Goal: Task Accomplishment & Management: Use online tool/utility

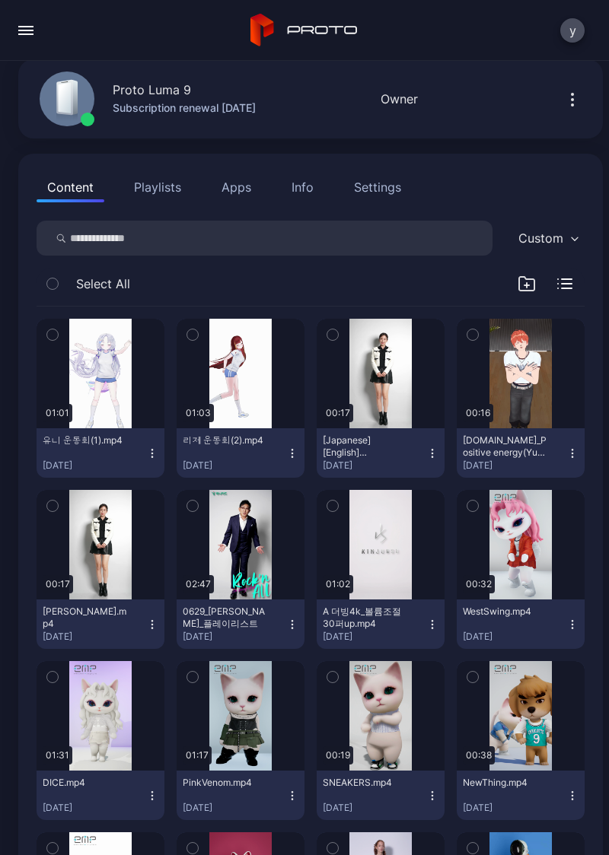
scroll to position [65, 0]
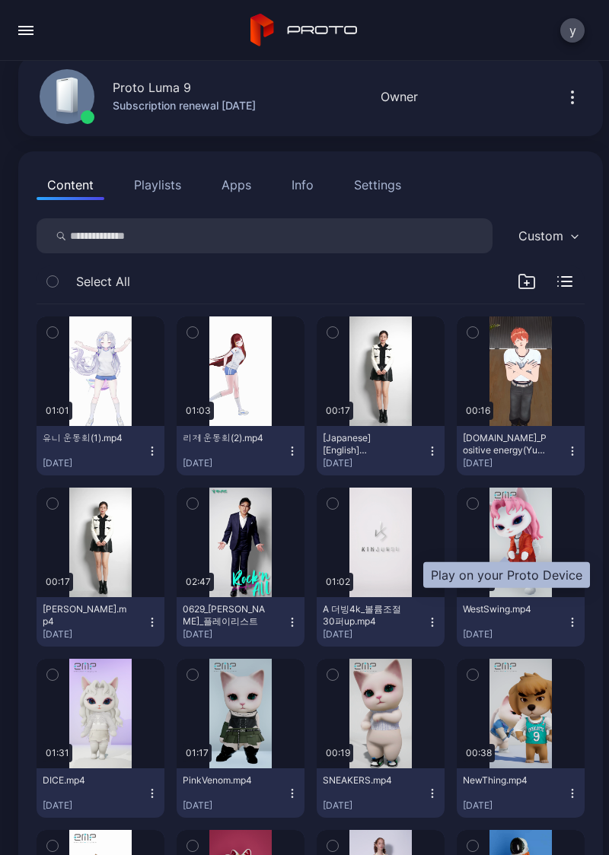
click at [0, 0] on div "button" at bounding box center [0, 0] width 0 height 0
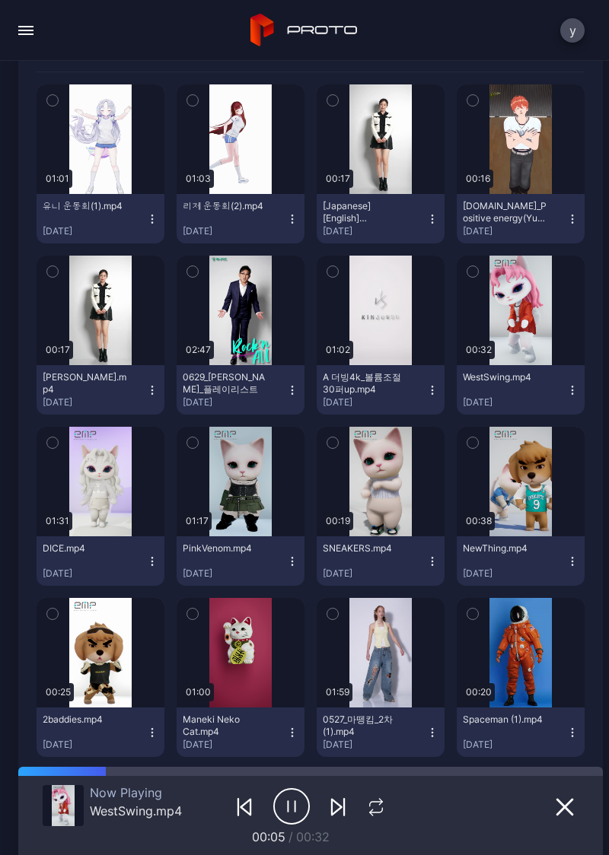
scroll to position [296, 0]
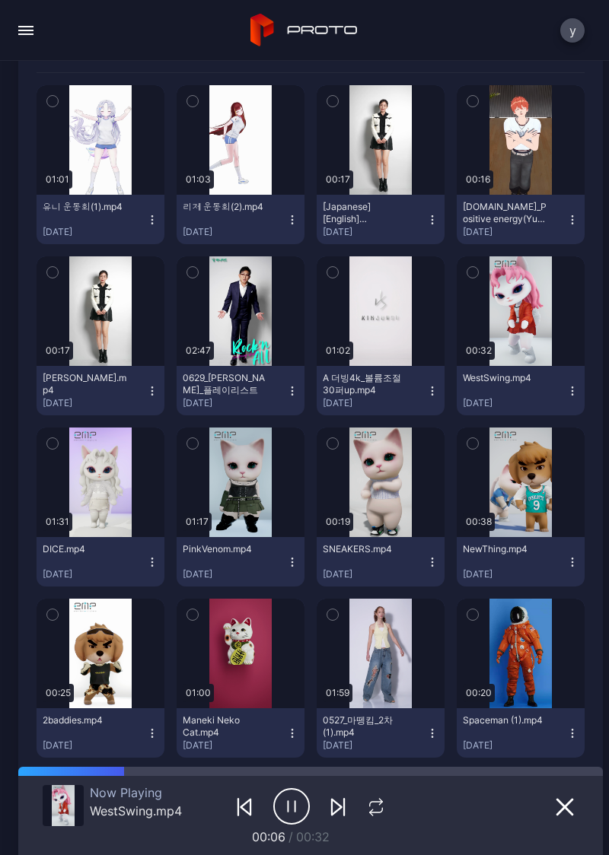
click at [0, 0] on div "button" at bounding box center [0, 0] width 0 height 0
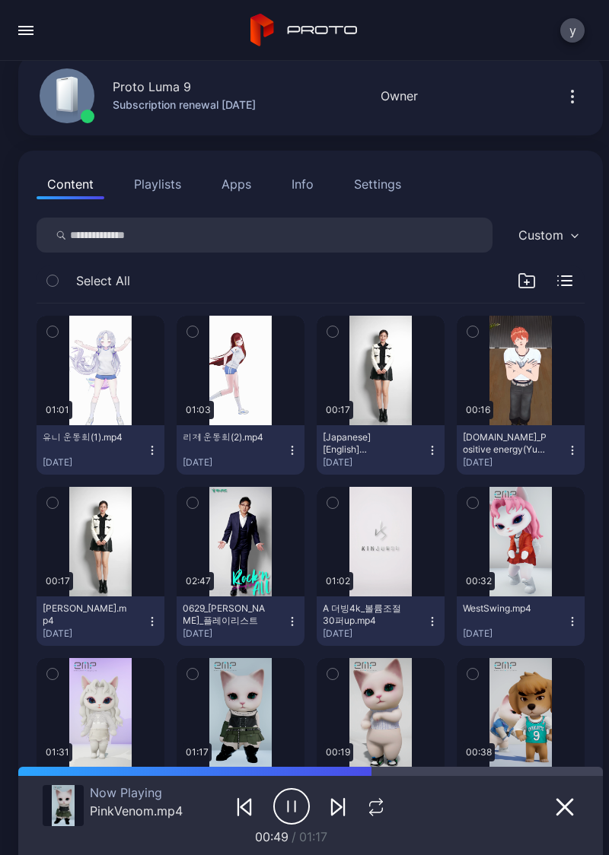
scroll to position [0, 0]
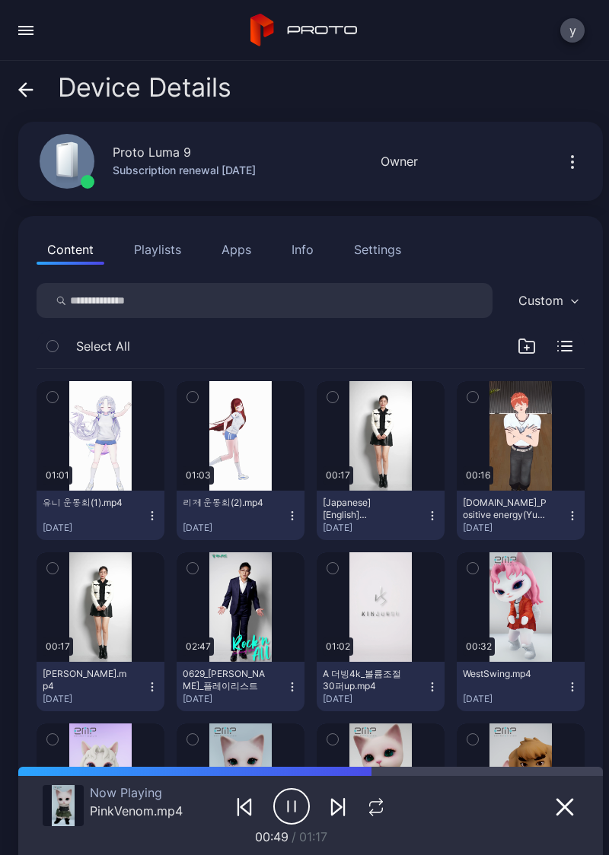
click at [284, 295] on input "search" at bounding box center [265, 300] width 456 height 35
type input "***"
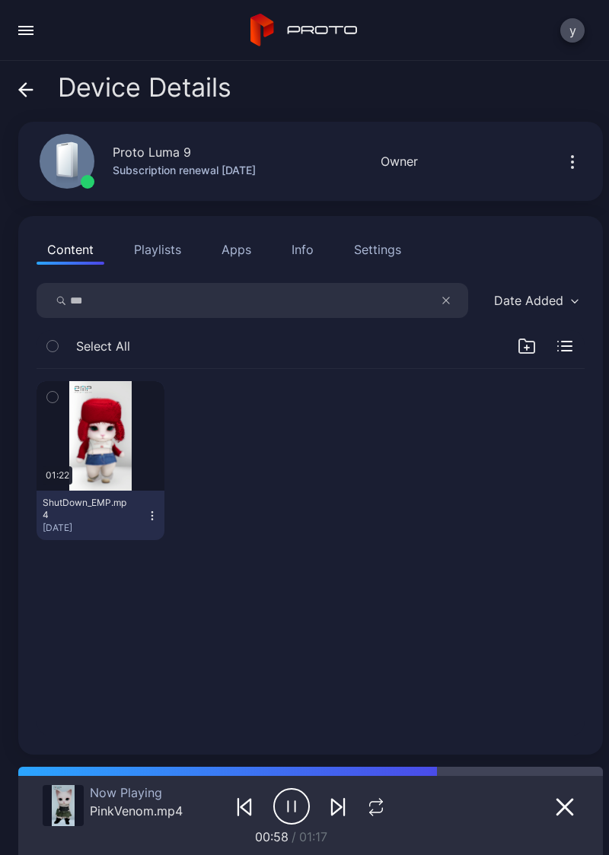
click at [494, 524] on div "01:22 ShutDown_EMP.mp4 [DATE]" at bounding box center [311, 460] width 548 height 183
click at [160, 253] on button "Playlists" at bounding box center [157, 249] width 68 height 30
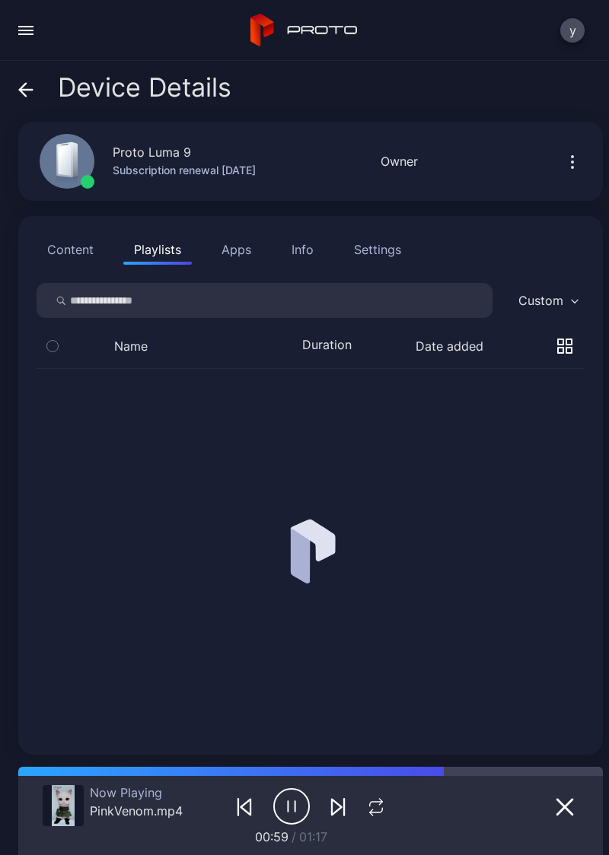
click at [71, 254] on button "Content" at bounding box center [71, 249] width 68 height 30
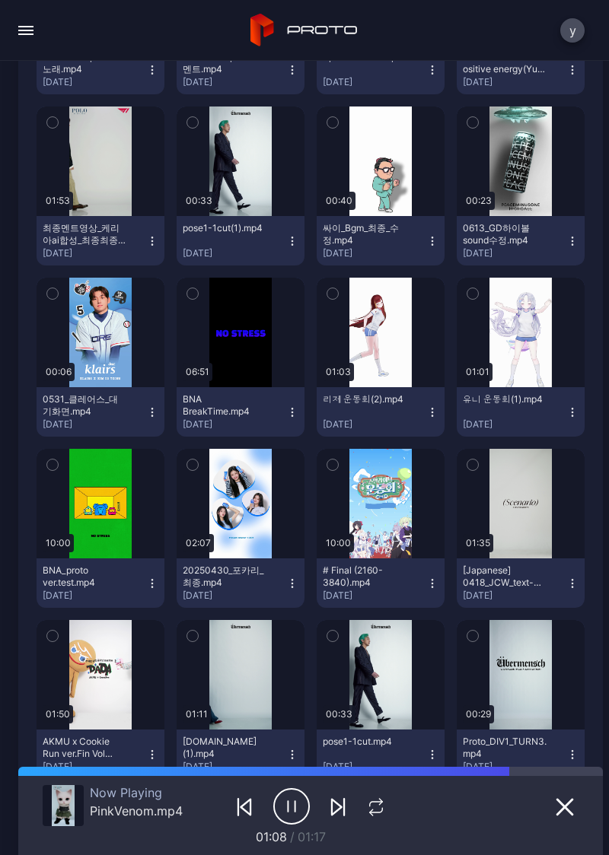
scroll to position [616, 0]
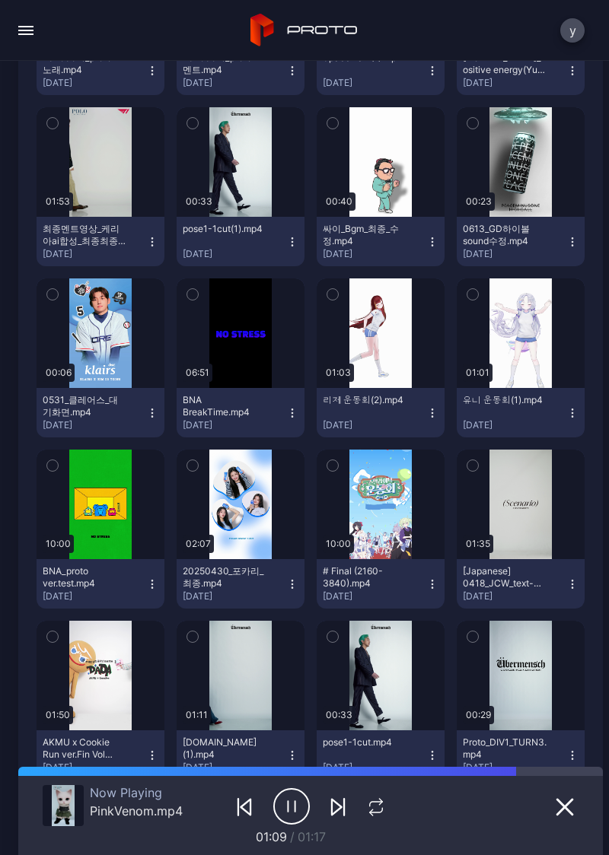
click at [273, 818] on icon "button" at bounding box center [291, 807] width 37 height 38
click at [384, 345] on button "button" at bounding box center [381, 334] width 128 height 110
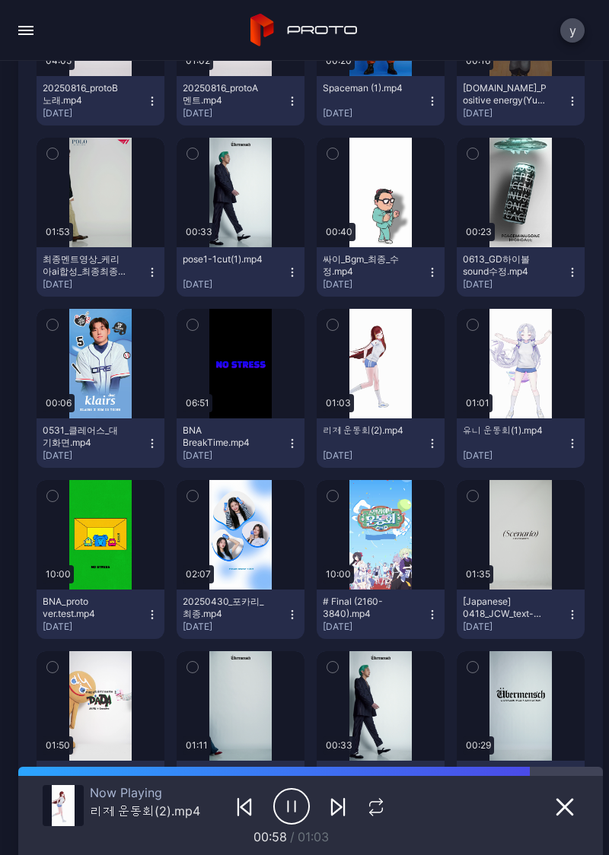
scroll to position [585, 0]
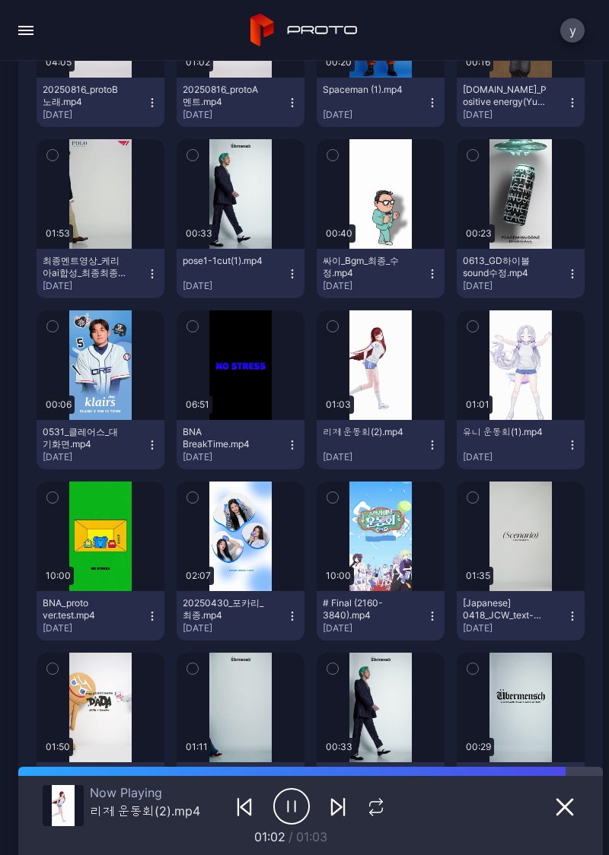
click at [0, 0] on div "button" at bounding box center [0, 0] width 0 height 0
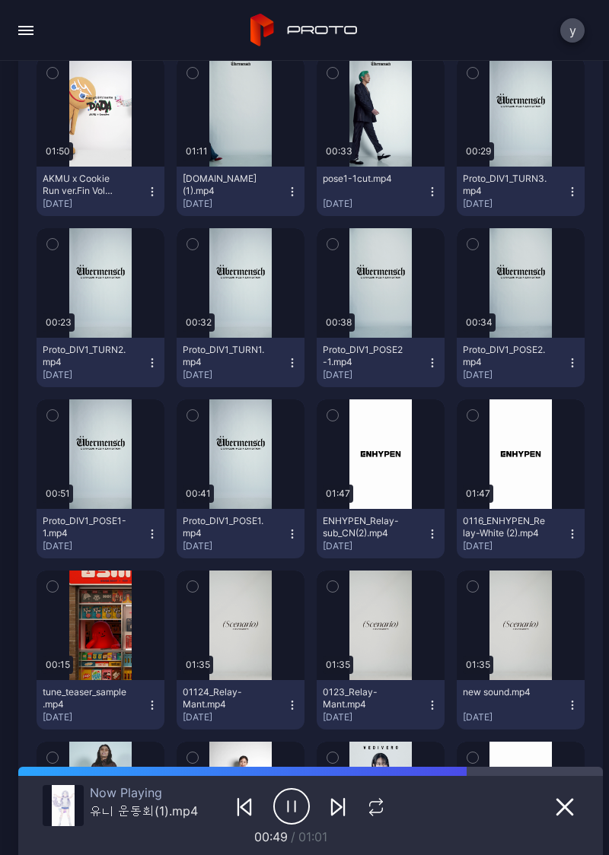
scroll to position [1180, 0]
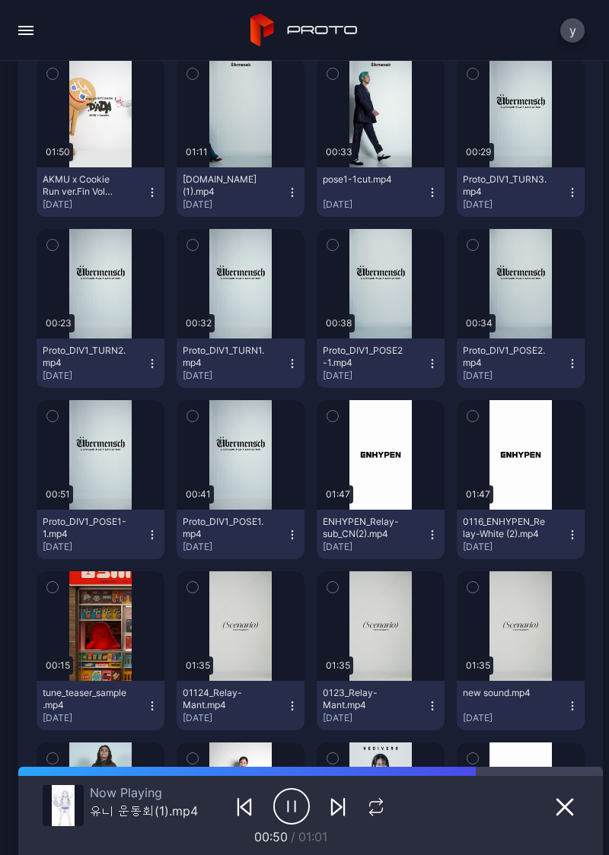
click at [295, 809] on icon "button" at bounding box center [295, 806] width 0 height 11
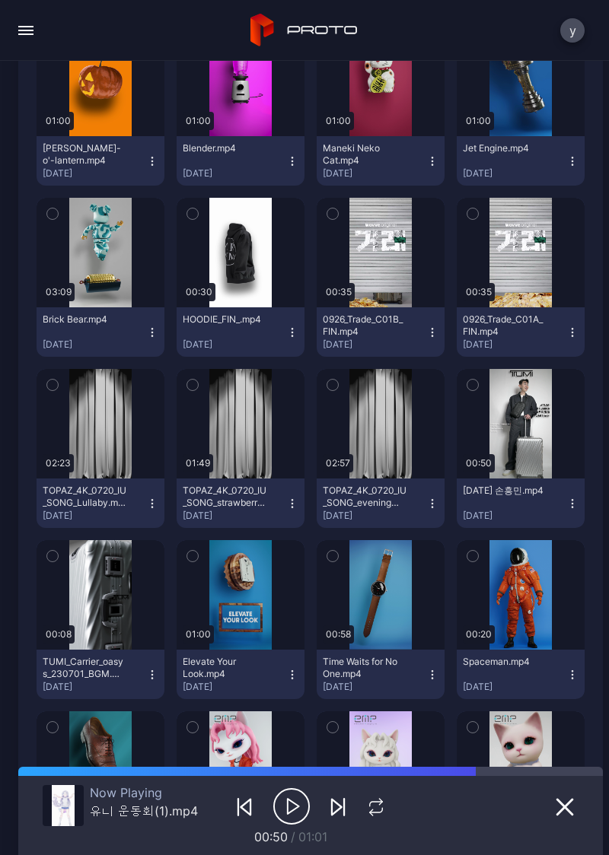
scroll to position [3478, 0]
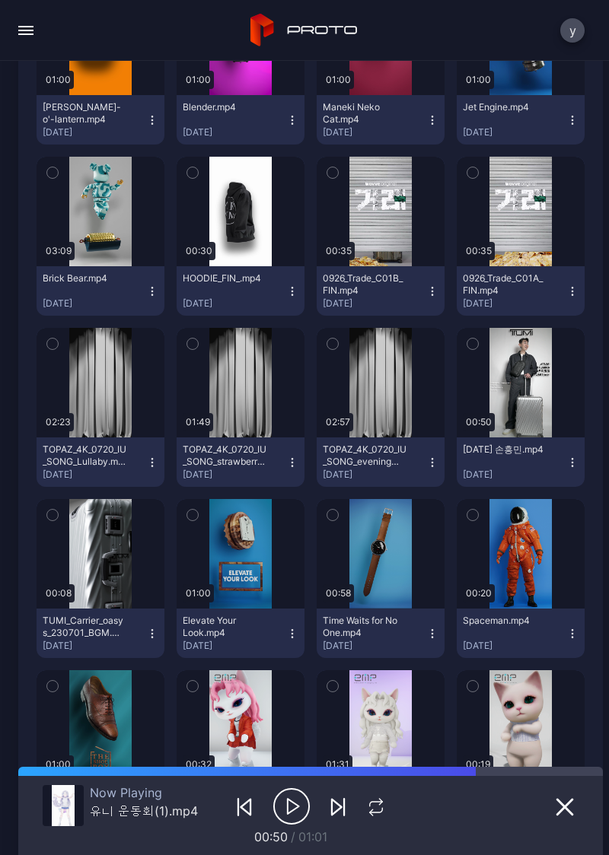
click at [0, 0] on div "button" at bounding box center [0, 0] width 0 height 0
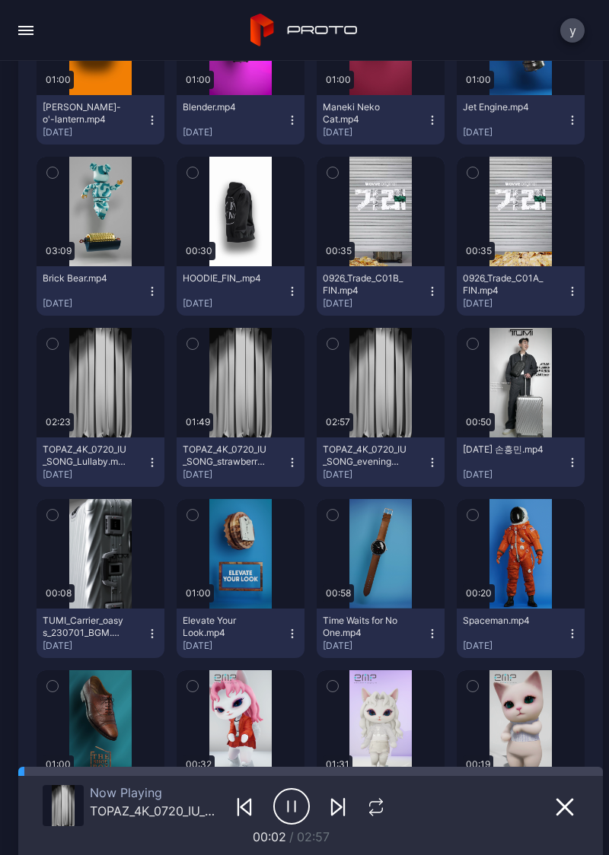
click at [0, 0] on div "button" at bounding box center [0, 0] width 0 height 0
click at [236, 395] on button "button" at bounding box center [241, 383] width 128 height 110
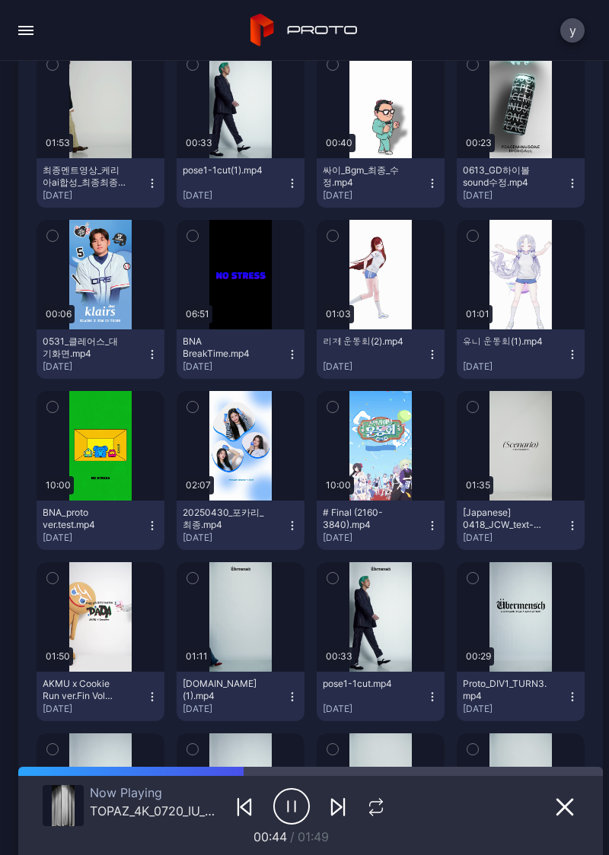
scroll to position [661, 0]
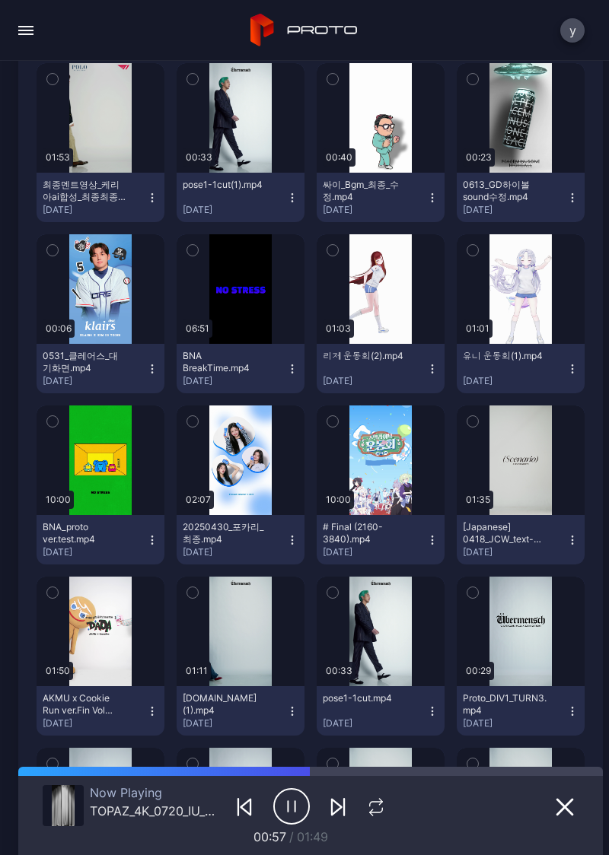
click at [0, 0] on div "button" at bounding box center [0, 0] width 0 height 0
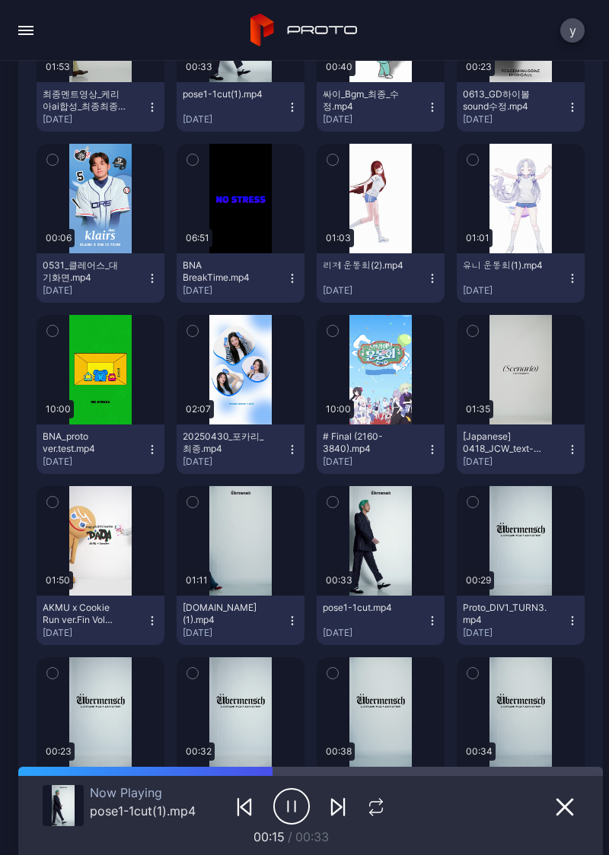
scroll to position [790, 0]
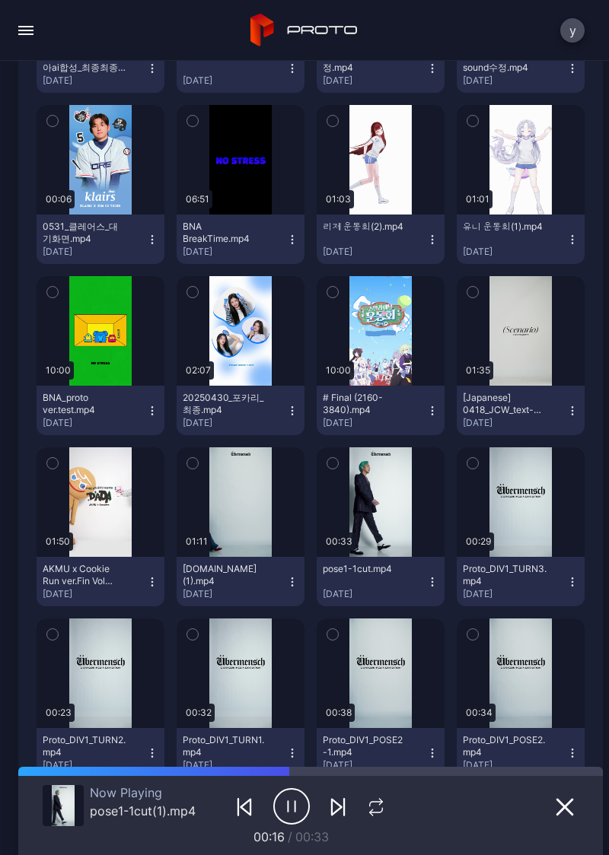
click at [287, 814] on icon "button" at bounding box center [291, 807] width 37 height 38
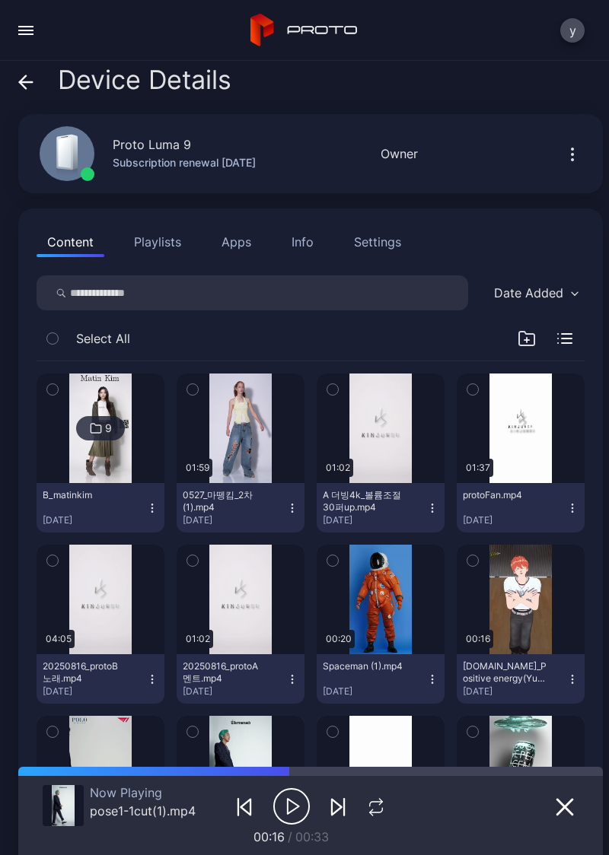
scroll to position [0, 0]
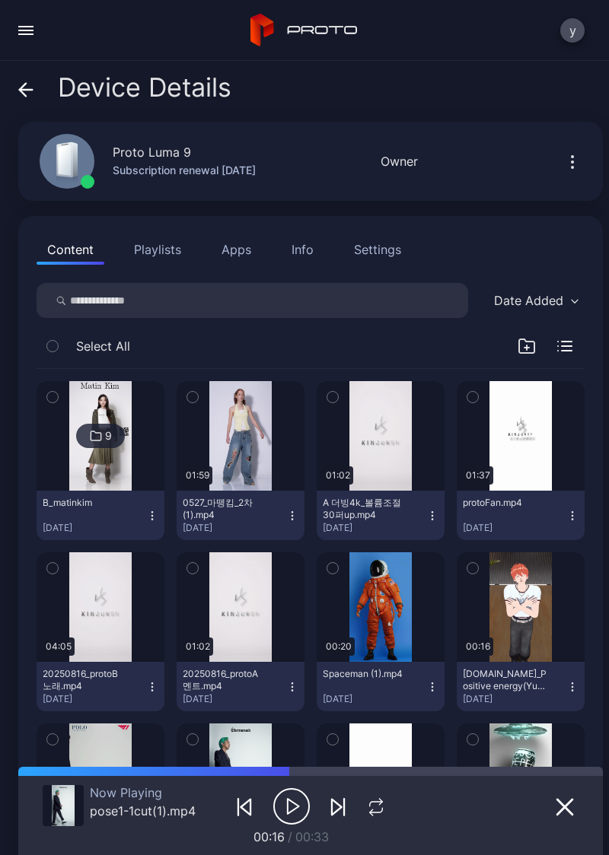
click at [551, 814] on button "button" at bounding box center [564, 806] width 27 height 21
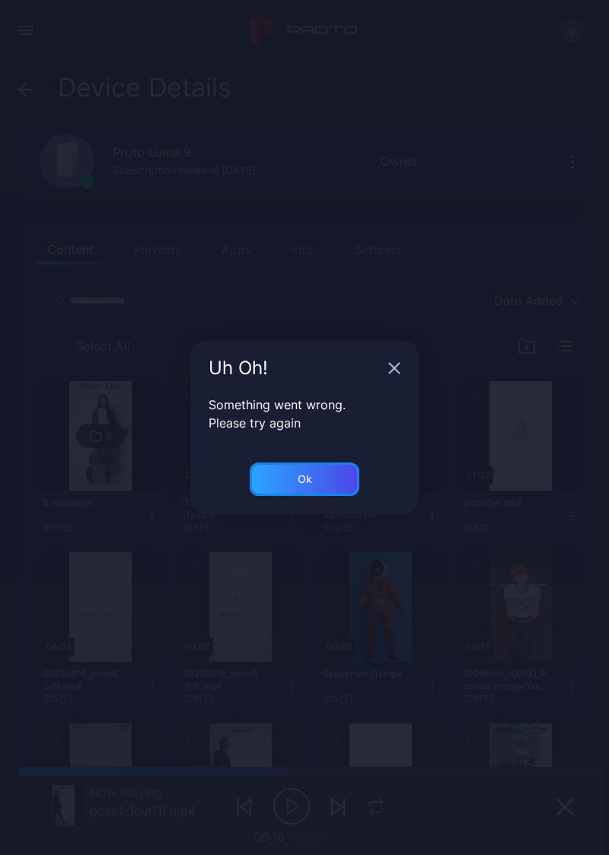
click at [320, 496] on div "Ok" at bounding box center [305, 479] width 110 height 33
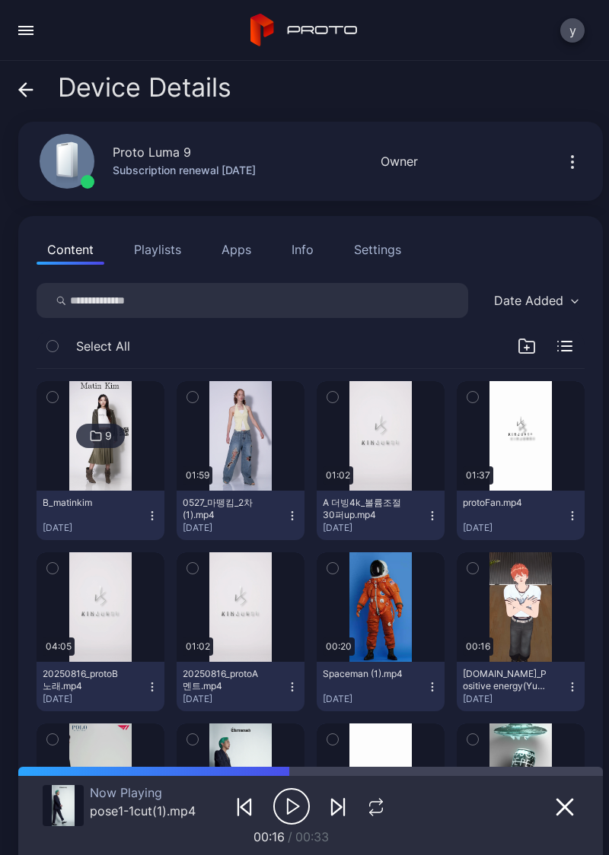
click at [73, 263] on button "Content" at bounding box center [71, 249] width 68 height 30
click at [551, 813] on button "button" at bounding box center [564, 806] width 27 height 21
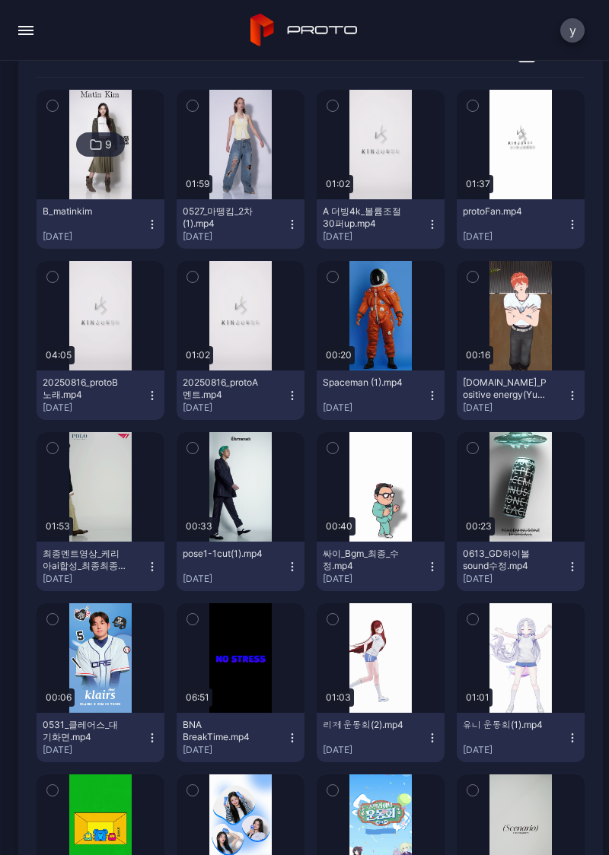
scroll to position [244, 0]
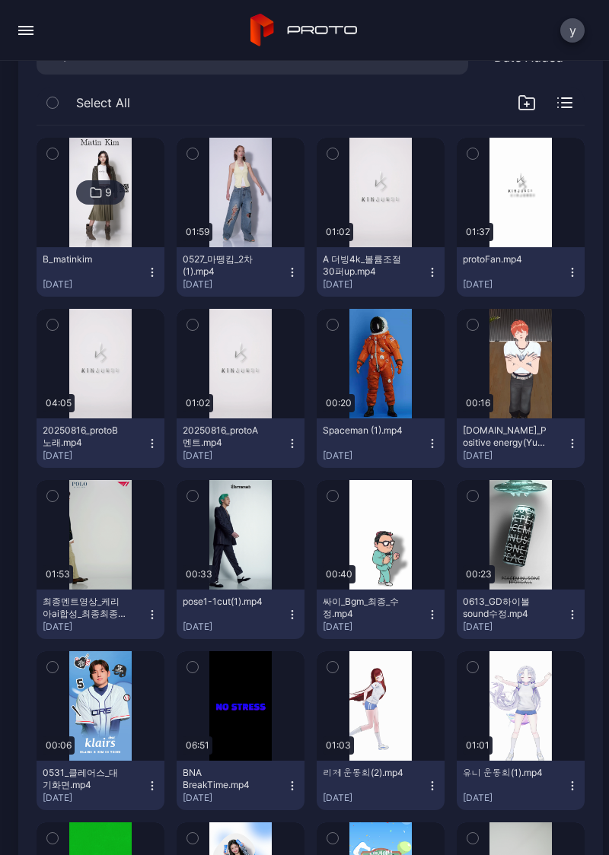
click at [518, 550] on button "button" at bounding box center [521, 535] width 128 height 110
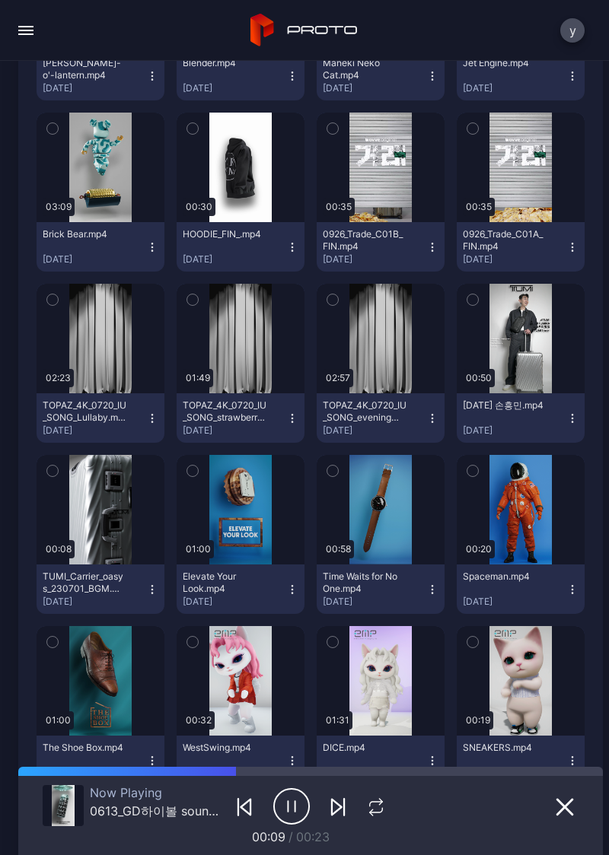
scroll to position [3525, 0]
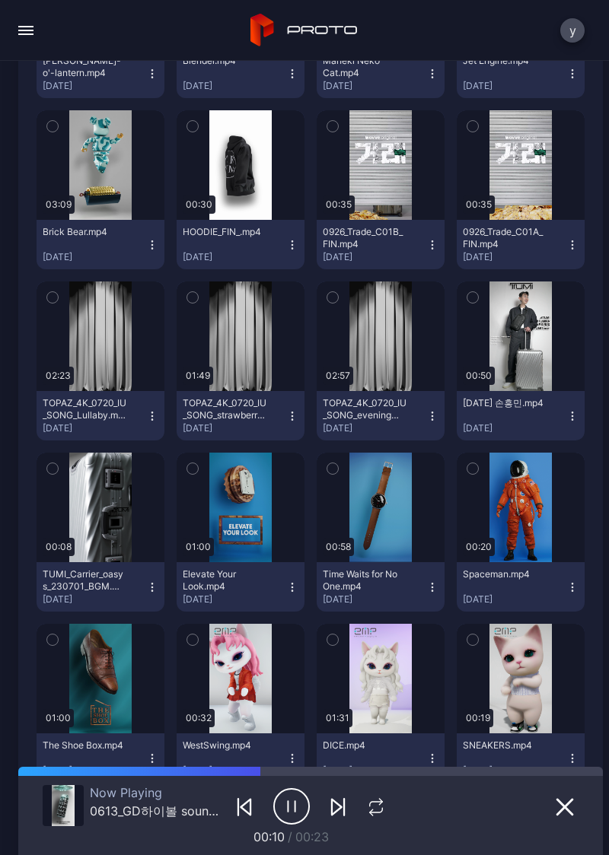
click at [221, 360] on button "button" at bounding box center [241, 337] width 128 height 110
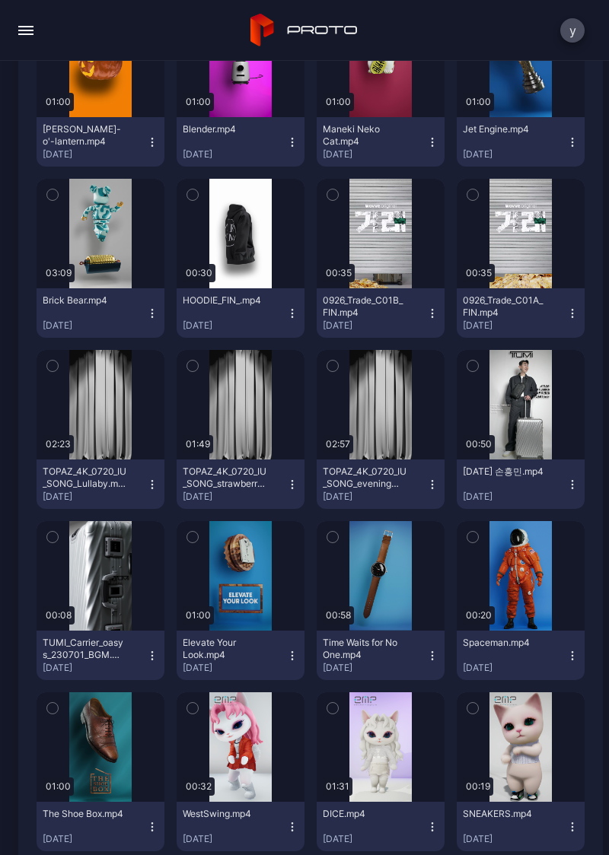
scroll to position [3455, 0]
